Goal: Information Seeking & Learning: Check status

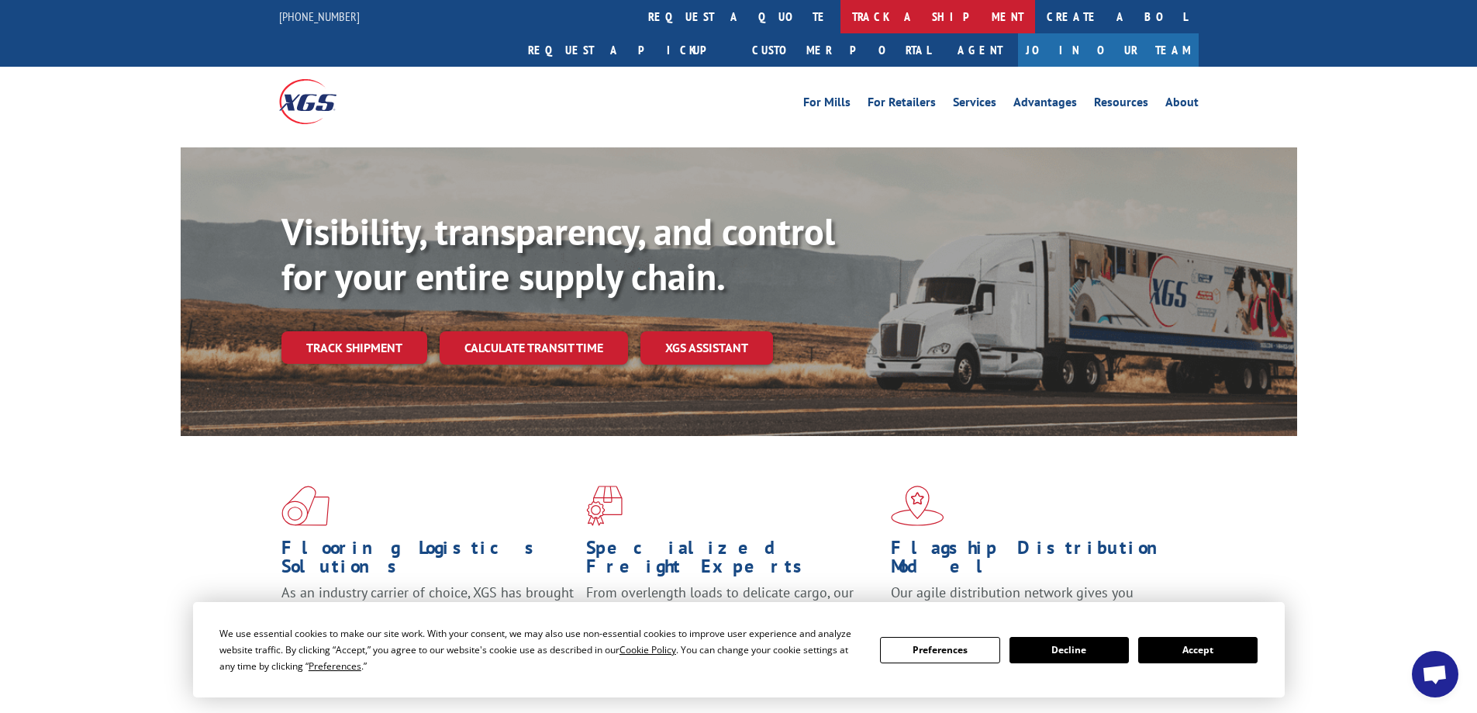
click at [841, 12] on link "track a shipment" at bounding box center [938, 16] width 195 height 33
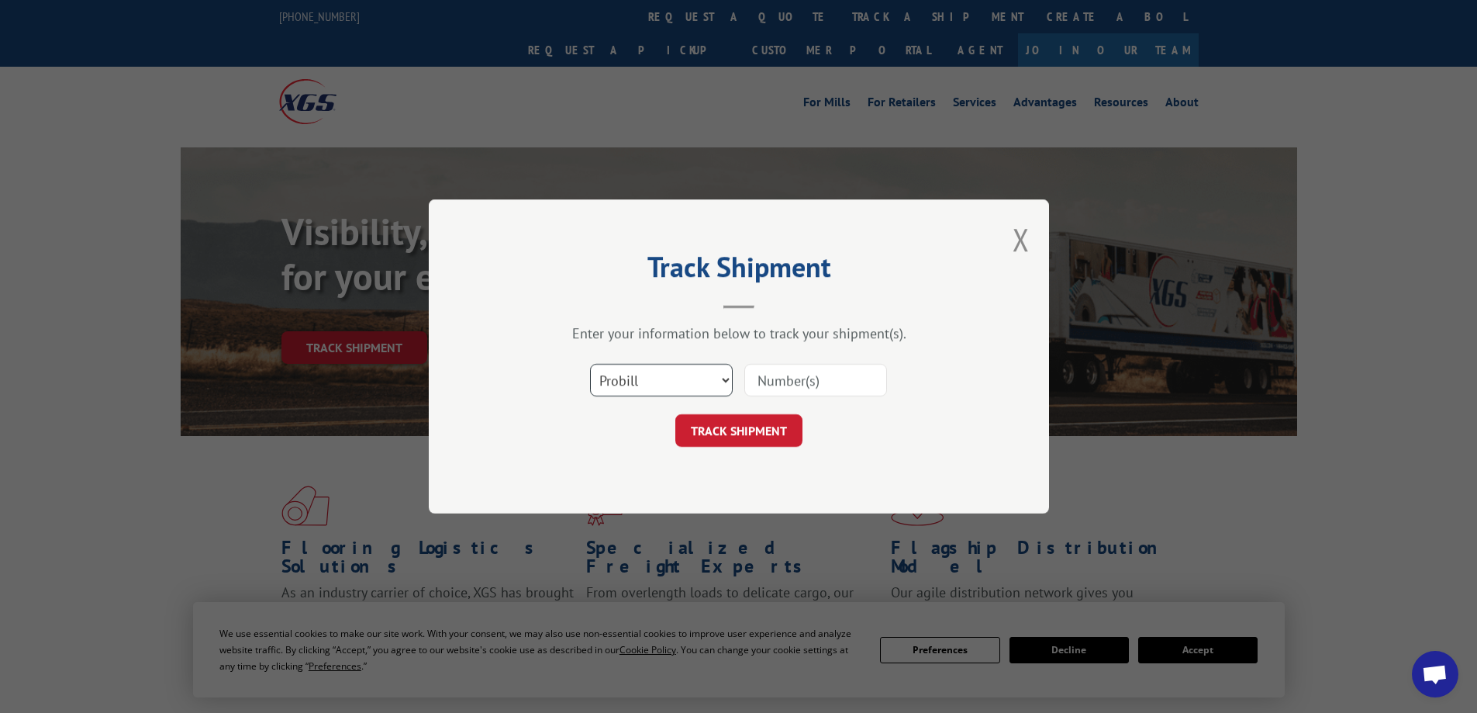
click at [724, 377] on select "Select category... Probill BOL PO" at bounding box center [661, 380] width 143 height 33
select select "bol"
click at [590, 364] on select "Select category... Probill BOL PO" at bounding box center [661, 380] width 143 height 33
click at [817, 382] on input at bounding box center [816, 380] width 143 height 33
paste input "BL 54404108 Xpress Global"
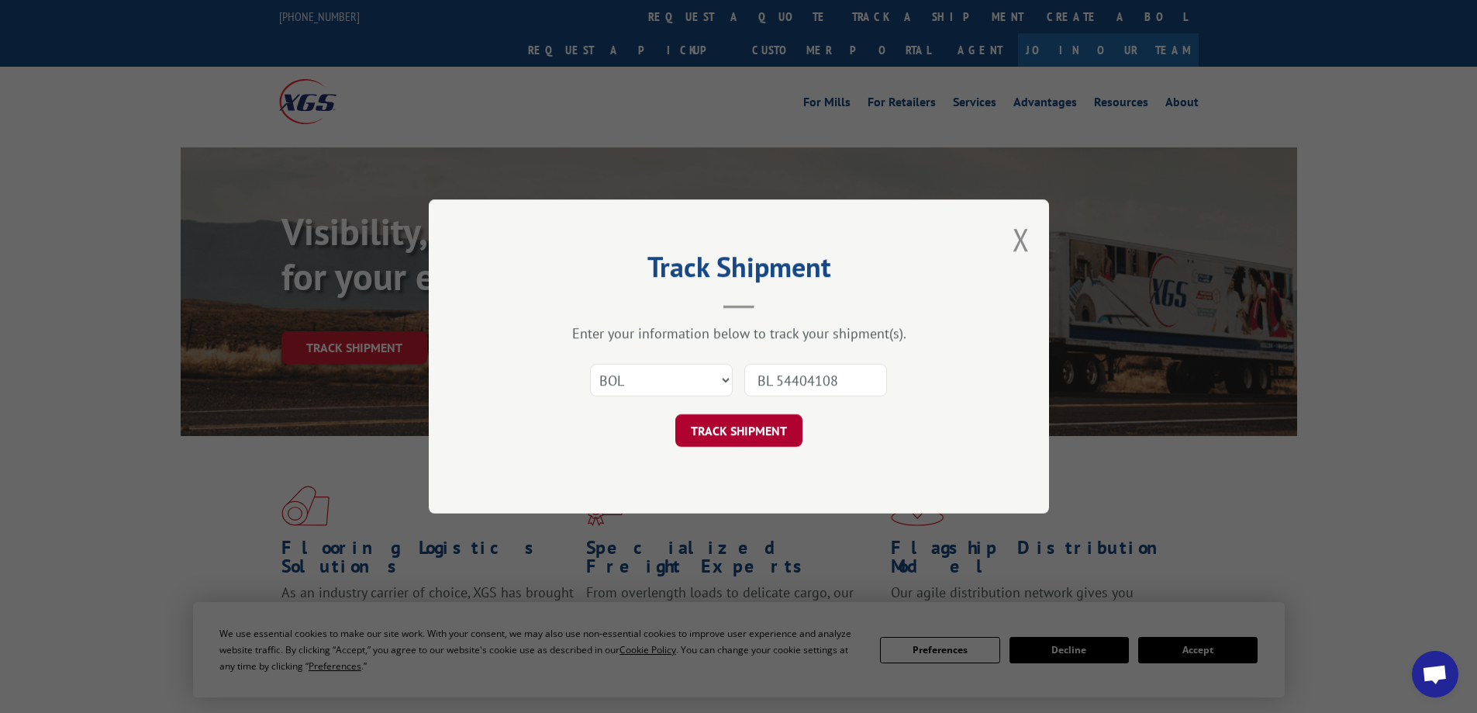
type input "BL 54404108"
click at [769, 431] on button "TRACK SHIPMENT" at bounding box center [739, 430] width 127 height 33
